Goal: Use online tool/utility: Utilize a website feature to perform a specific function

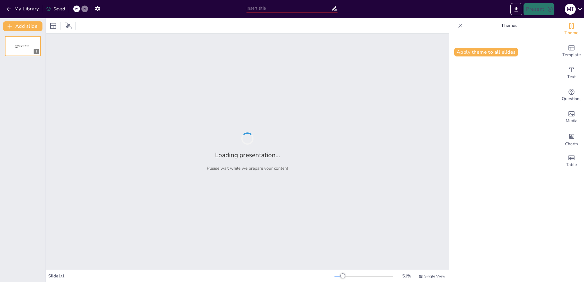
type input "Etapas del Ciclo de un Proyecto: Definición y Contexto"
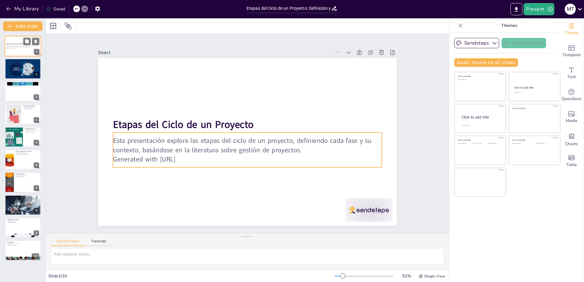
click at [16, 48] on p "Generated with [URL]" at bounding box center [22, 48] width 33 height 1
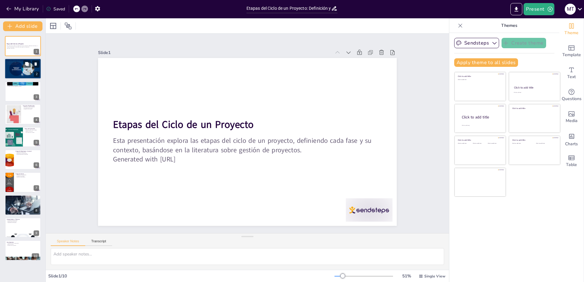
click at [17, 71] on div at bounding box center [23, 68] width 37 height 24
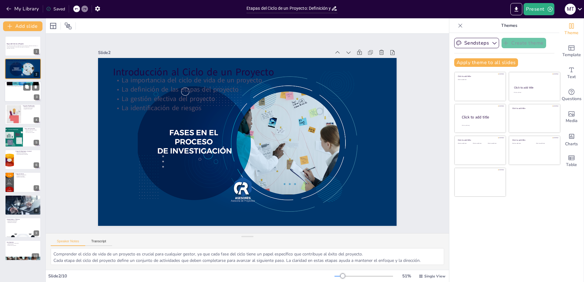
click at [14, 96] on div at bounding box center [23, 91] width 37 height 21
type textarea "Definir el alcance del proyecto en la fase de iniciación ayuda a establecer lím…"
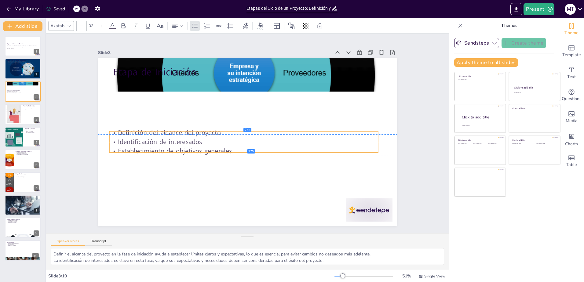
drag, startPoint x: 165, startPoint y: 89, endPoint x: 161, endPoint y: 141, distance: 52.3
click at [161, 141] on p "Identificación de interesados" at bounding box center [242, 140] width 265 height 65
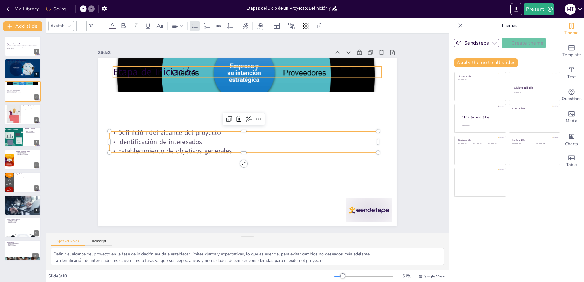
type input "48"
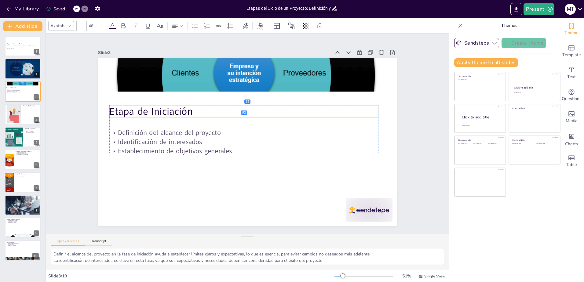
drag, startPoint x: 178, startPoint y: 70, endPoint x: 175, endPoint y: 108, distance: 38.6
click at [175, 108] on p "Etapa de Iniciación" at bounding box center [248, 110] width 266 height 69
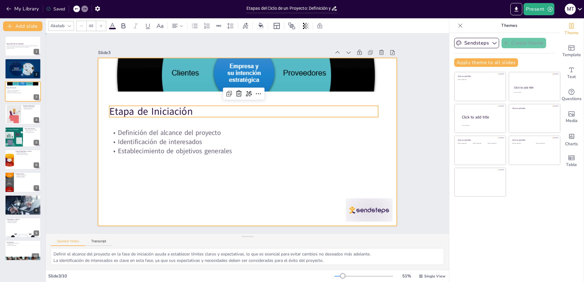
click at [173, 185] on div at bounding box center [245, 142] width 327 height 226
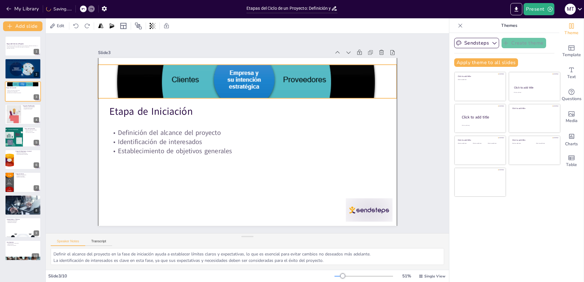
drag, startPoint x: 285, startPoint y: 69, endPoint x: 284, endPoint y: 76, distance: 6.8
click at [284, 76] on div at bounding box center [286, 98] width 392 height 395
click at [15, 108] on div at bounding box center [14, 114] width 28 height 19
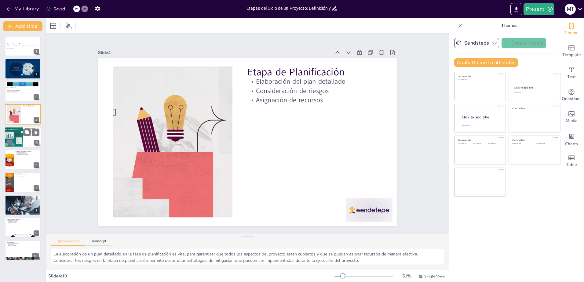
click at [15, 136] on div at bounding box center [14, 137] width 32 height 21
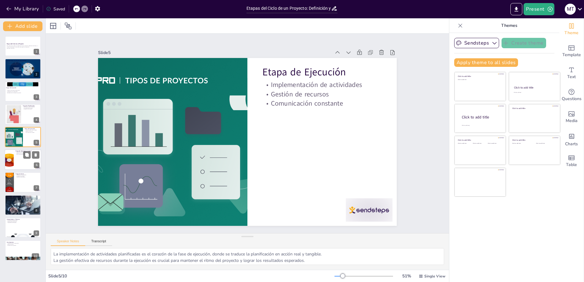
click at [17, 166] on div at bounding box center [23, 159] width 37 height 21
type textarea "El seguimiento del progreso en la etapa de monitoreo y control permite a los ge…"
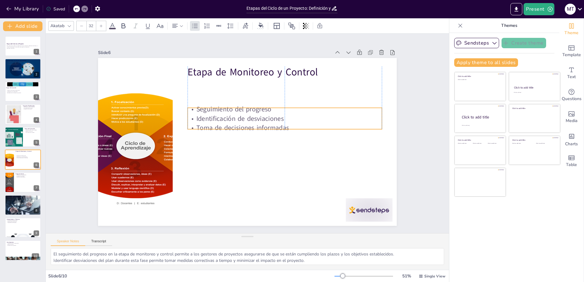
drag, startPoint x: 241, startPoint y: 92, endPoint x: 239, endPoint y: 120, distance: 27.9
click at [239, 120] on p "Identificación de desviaciones" at bounding box center [287, 126] width 192 height 49
drag, startPoint x: 246, startPoint y: 119, endPoint x: 266, endPoint y: 120, distance: 20.5
click at [266, 120] on p "Identificación de desviaciones" at bounding box center [306, 126] width 194 height 30
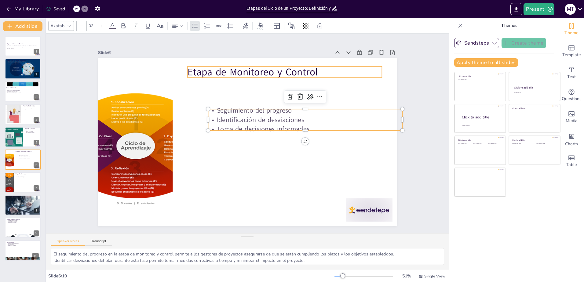
type input "48"
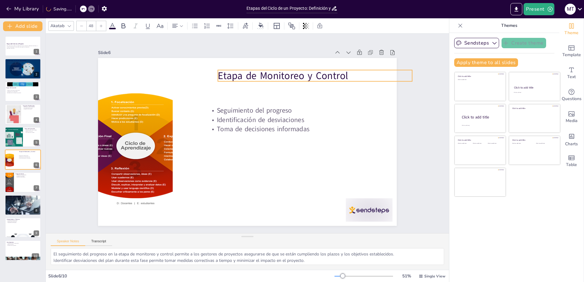
drag, startPoint x: 277, startPoint y: 70, endPoint x: 308, endPoint y: 74, distance: 30.4
click at [308, 74] on p "Etapa de Monitoreo y Control" at bounding box center [320, 83] width 194 height 34
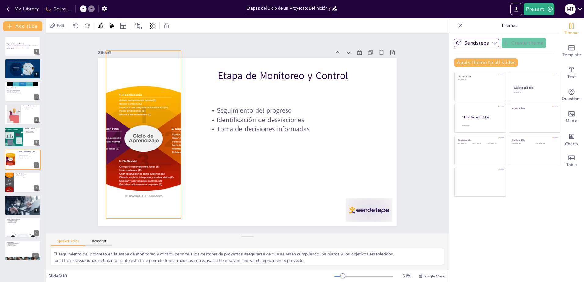
drag, startPoint x: 136, startPoint y: 142, endPoint x: 143, endPoint y: 134, distance: 10.8
click at [143, 134] on div at bounding box center [145, 112] width 228 height 205
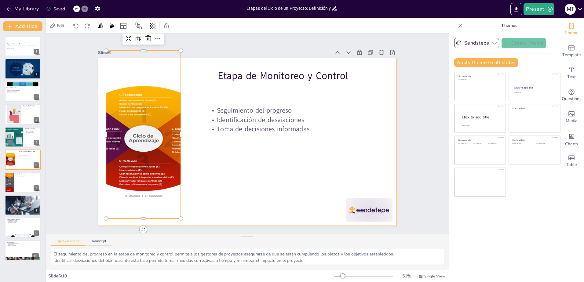
click at [238, 192] on div at bounding box center [245, 142] width 327 height 226
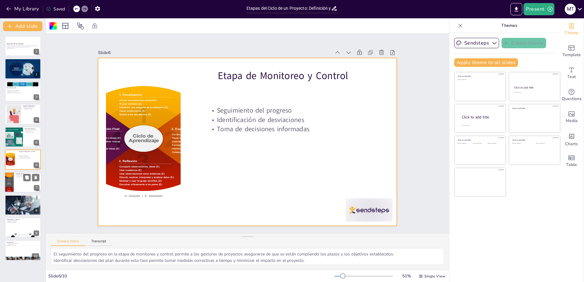
click at [13, 184] on div at bounding box center [8, 182] width 31 height 21
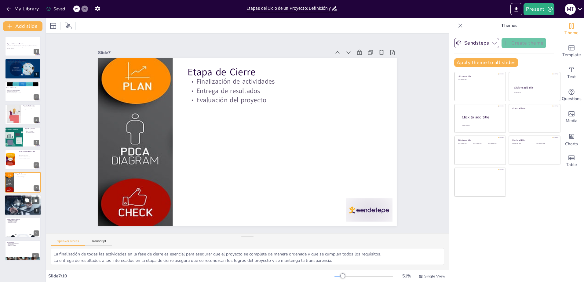
click at [13, 204] on div at bounding box center [23, 205] width 37 height 24
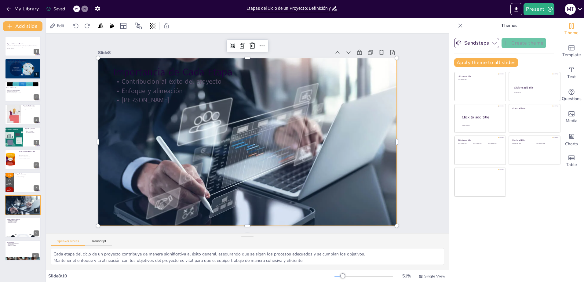
click at [362, 184] on div at bounding box center [245, 141] width 333 height 257
click at [284, 50] on icon at bounding box center [288, 54] width 9 height 9
click at [265, 215] on icon at bounding box center [270, 220] width 10 height 10
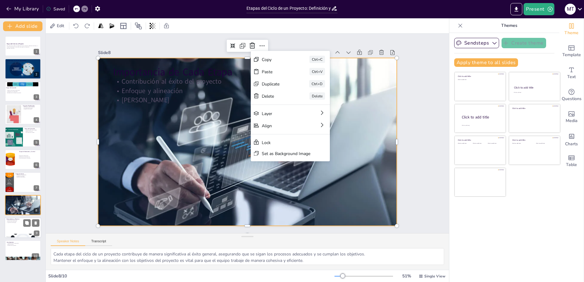
click at [14, 227] on div at bounding box center [23, 227] width 37 height 21
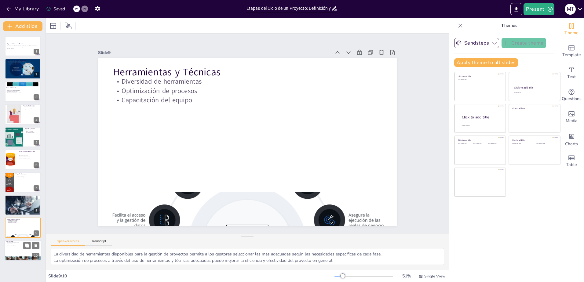
click at [9, 245] on p "Estructura en la gestión" at bounding box center [22, 245] width 33 height 1
type textarea "La comprensión de las etapas del ciclo de un proyecto permite a los gestores ab…"
